Goal: Task Accomplishment & Management: Manage account settings

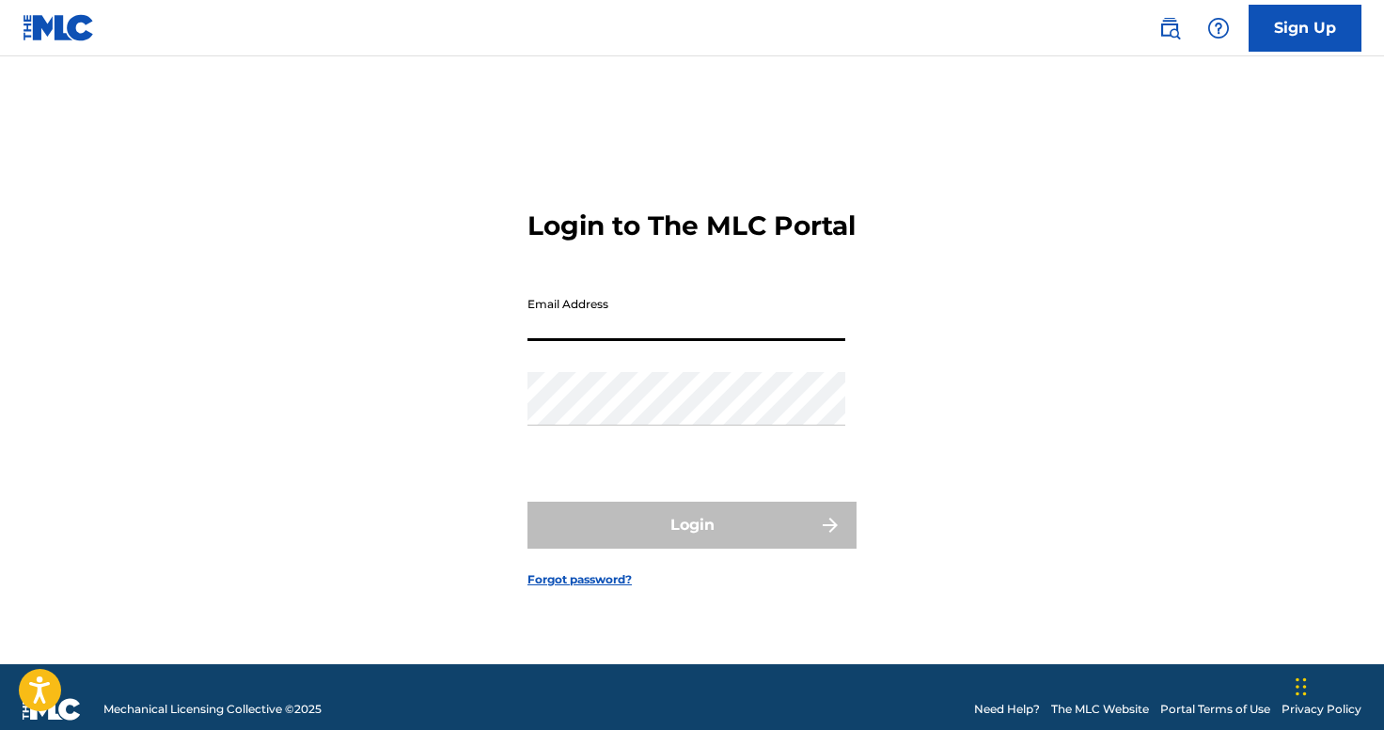
click at [661, 331] on input "Email Address" at bounding box center [686, 315] width 318 height 54
type input "[EMAIL_ADDRESS][DOMAIN_NAME]"
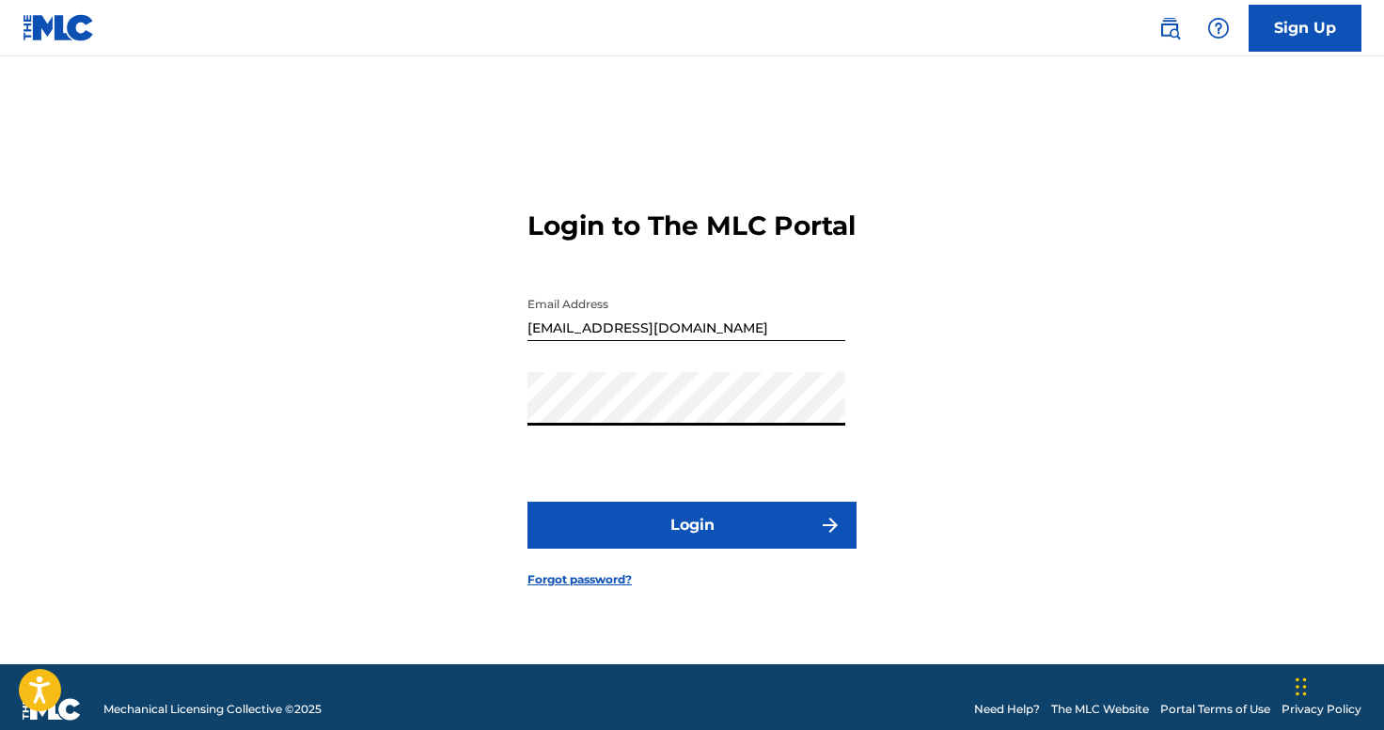
click at [696, 526] on button "Login" at bounding box center [691, 525] width 329 height 47
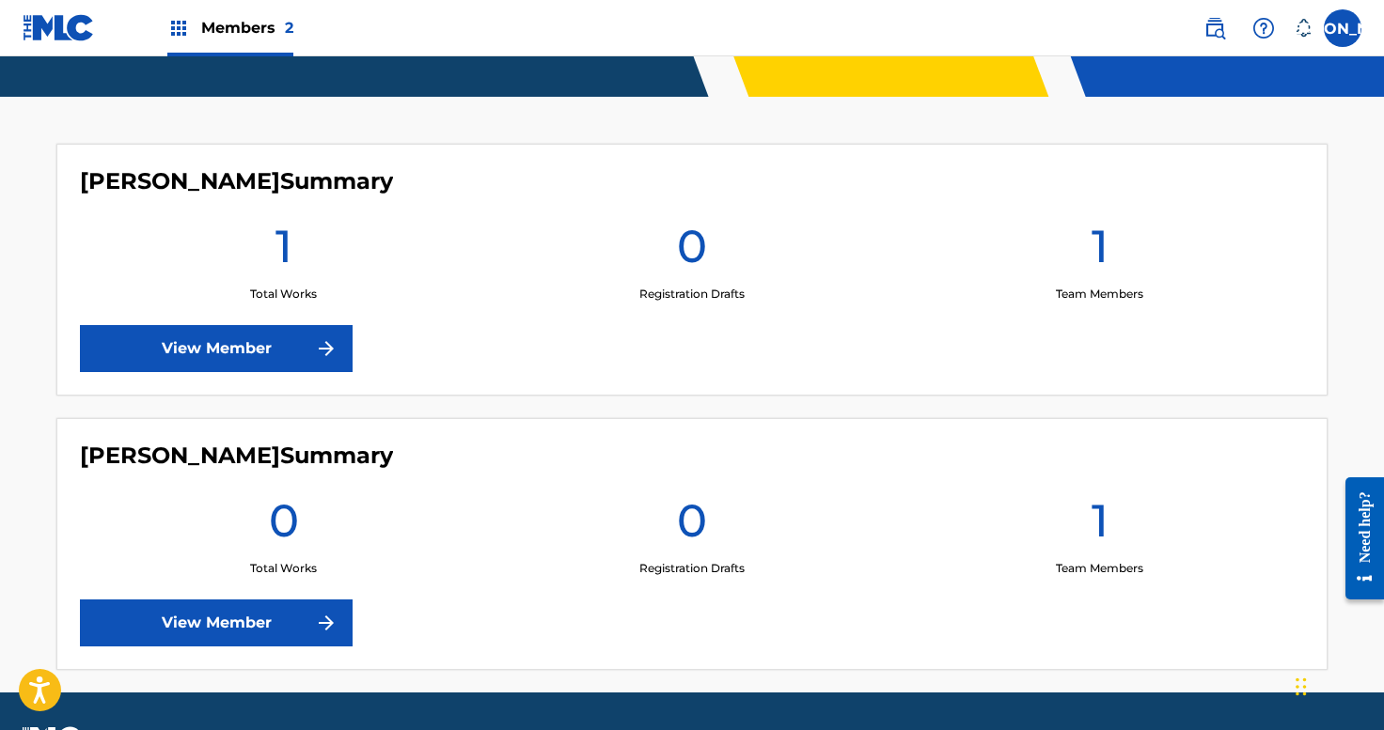
scroll to position [459, 0]
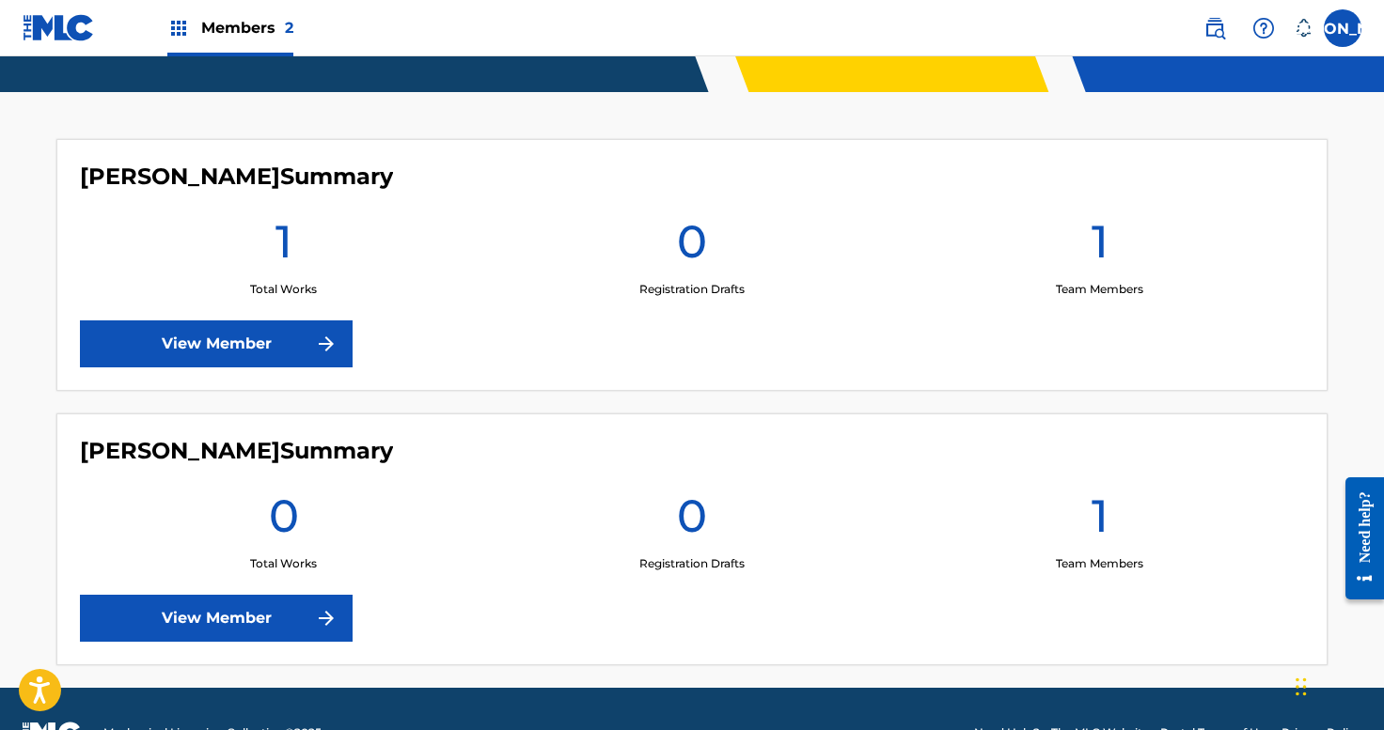
click at [286, 340] on link "View Member" at bounding box center [216, 344] width 273 height 47
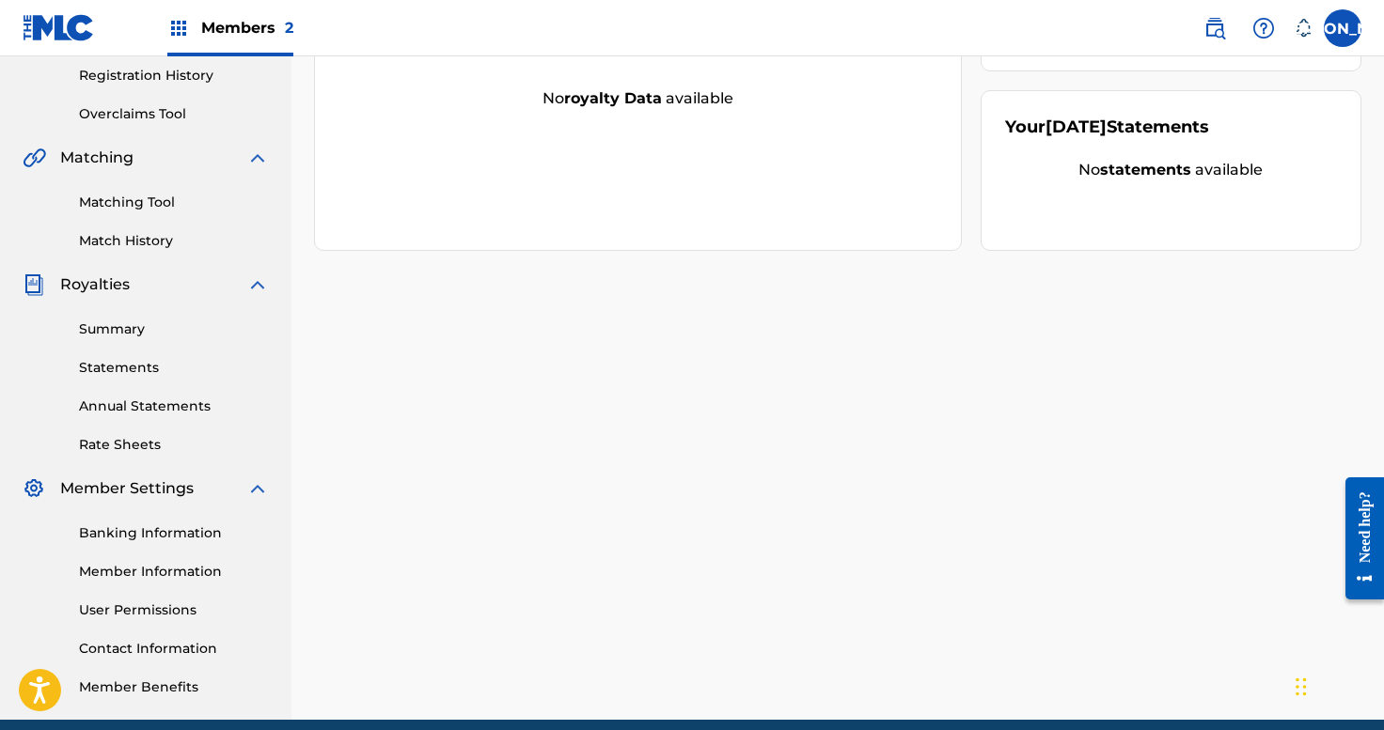
scroll to position [375, 0]
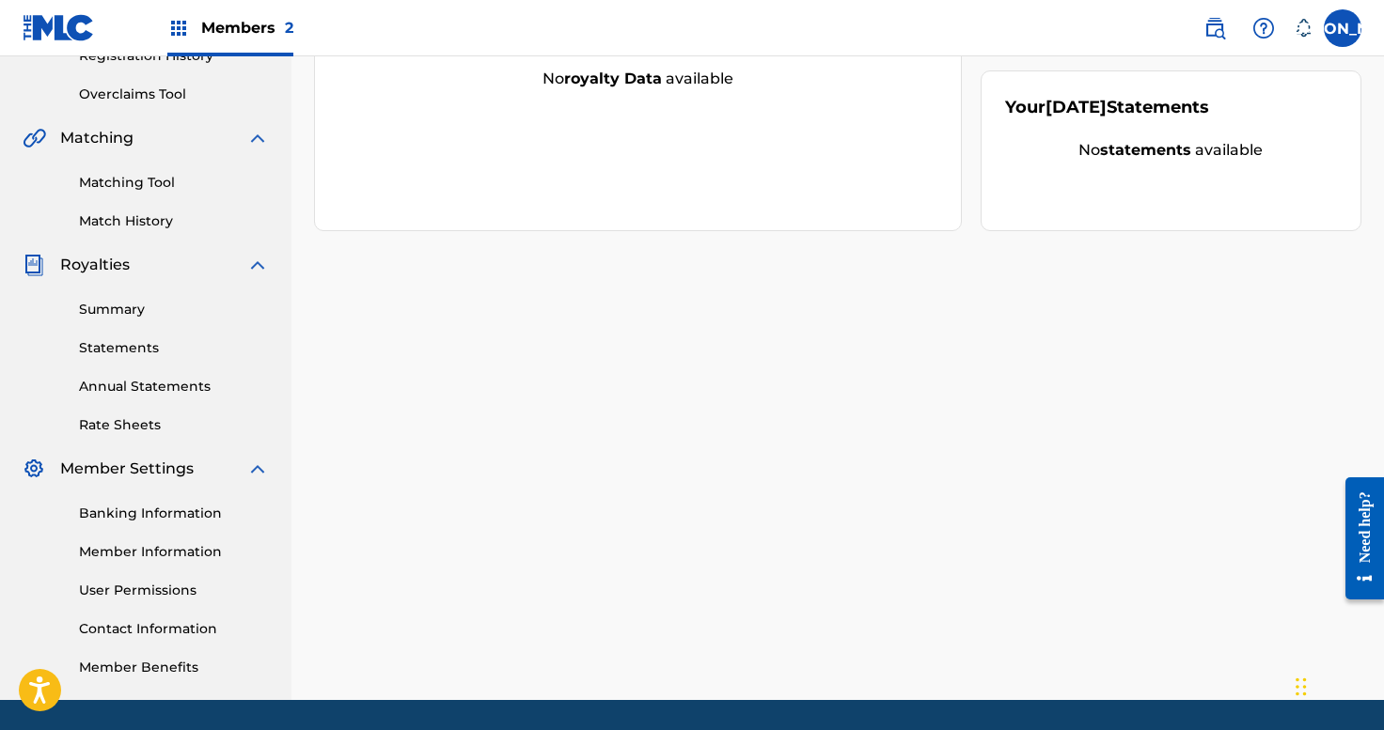
click at [125, 510] on link "Banking Information" at bounding box center [174, 514] width 190 height 20
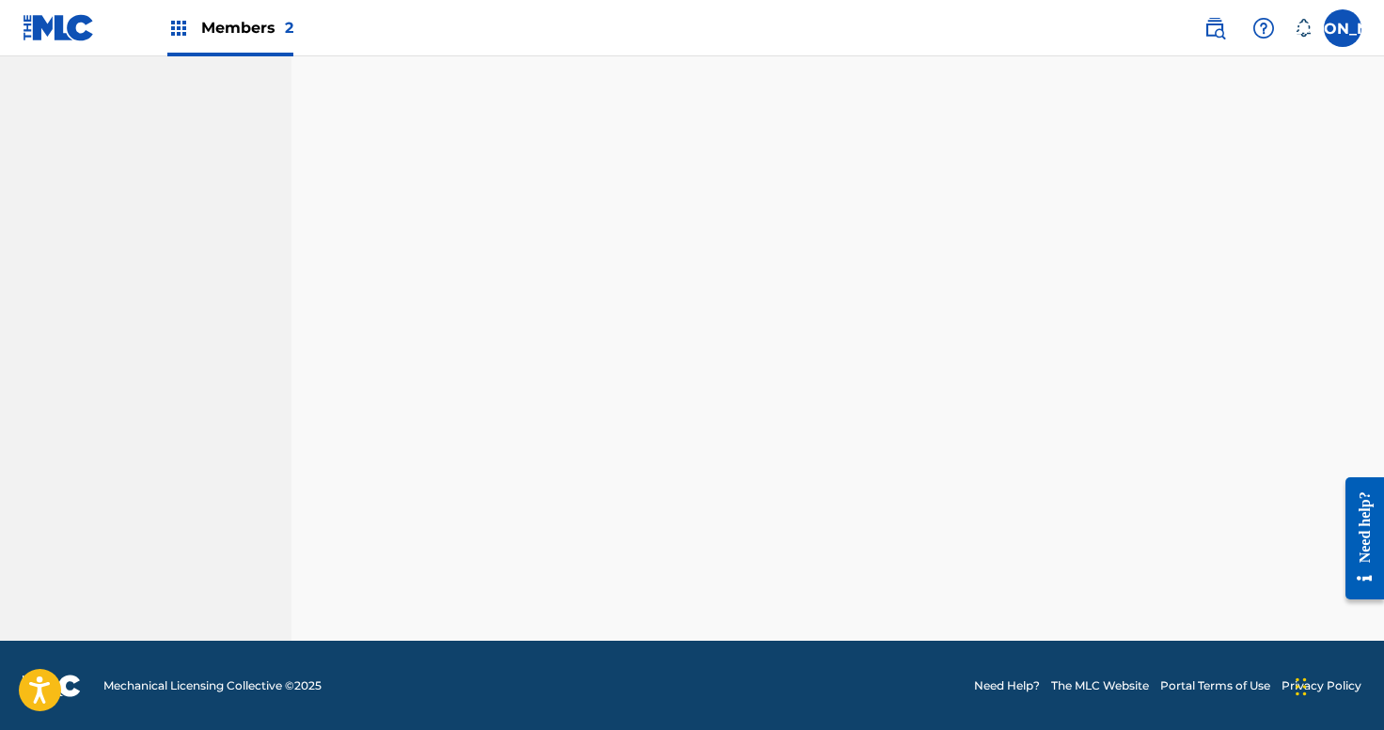
scroll to position [435, 0]
